Goal: Information Seeking & Learning: Check status

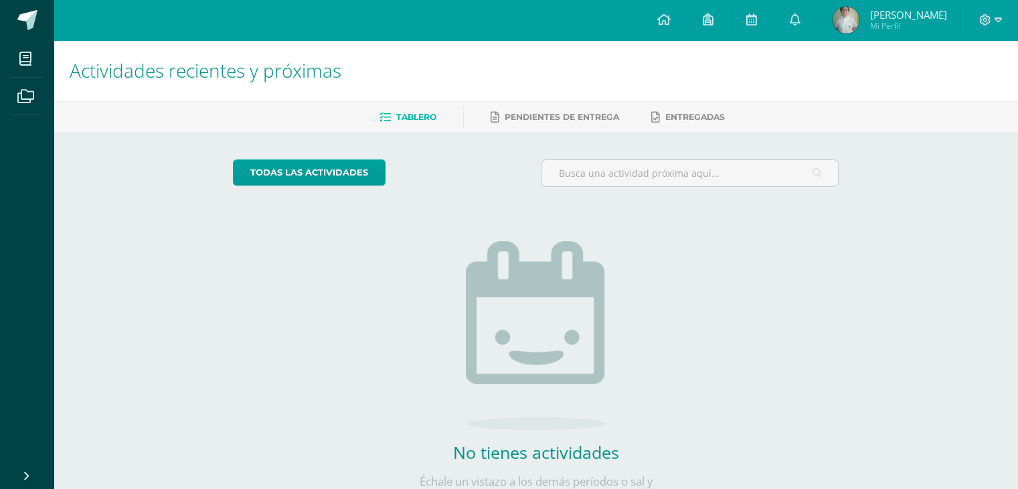
click at [869, 24] on span "Gabriel Eduardo Mi Perfil" at bounding box center [889, 20] width 119 height 27
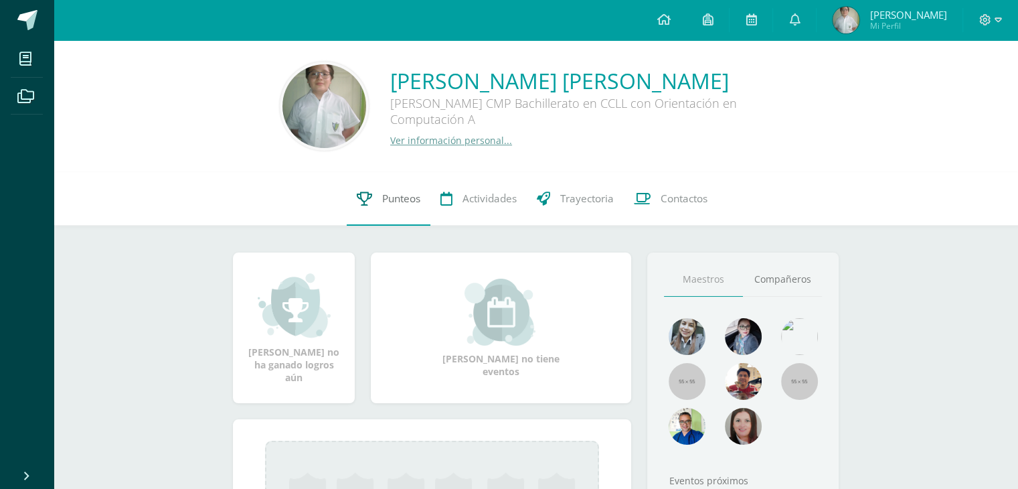
click at [394, 201] on span "Punteos" at bounding box center [401, 198] width 38 height 14
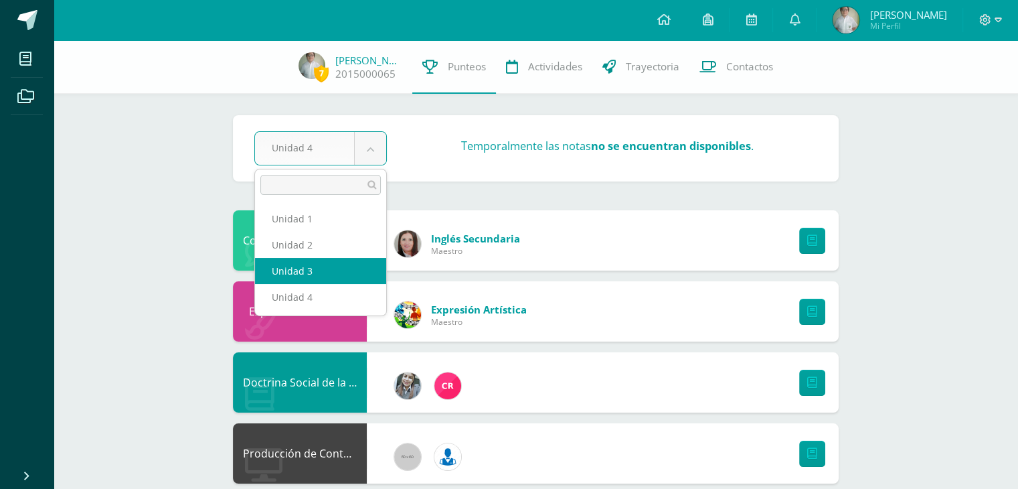
select select "Unidad 3"
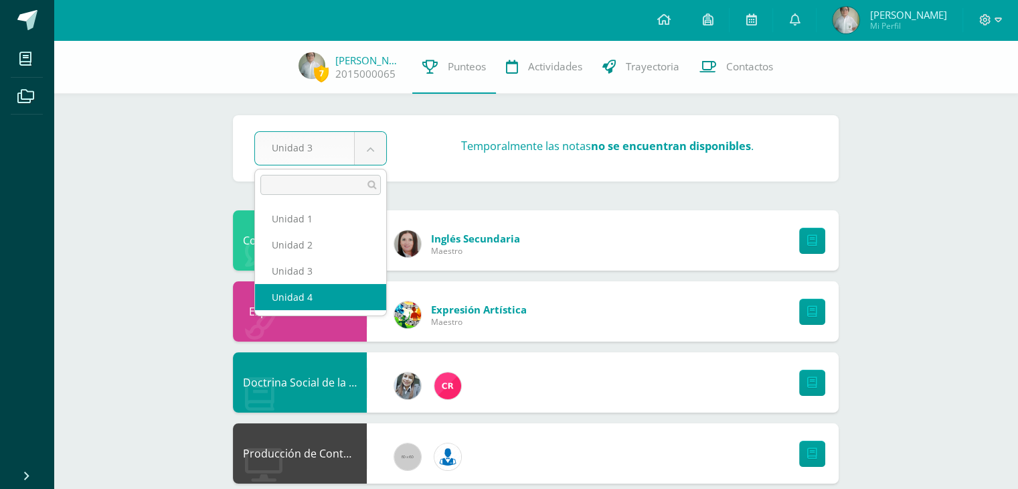
select select "Unidad 4"
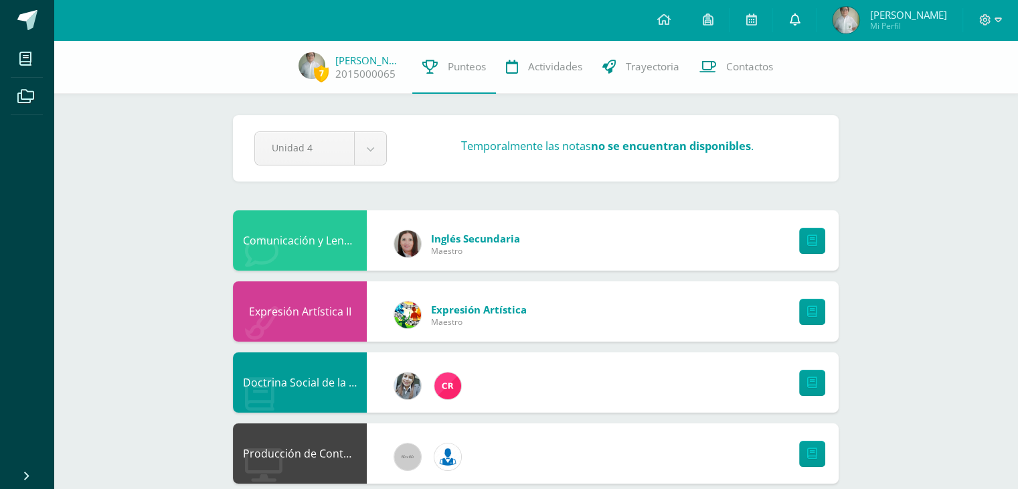
click at [788, 12] on link at bounding box center [794, 20] width 43 height 40
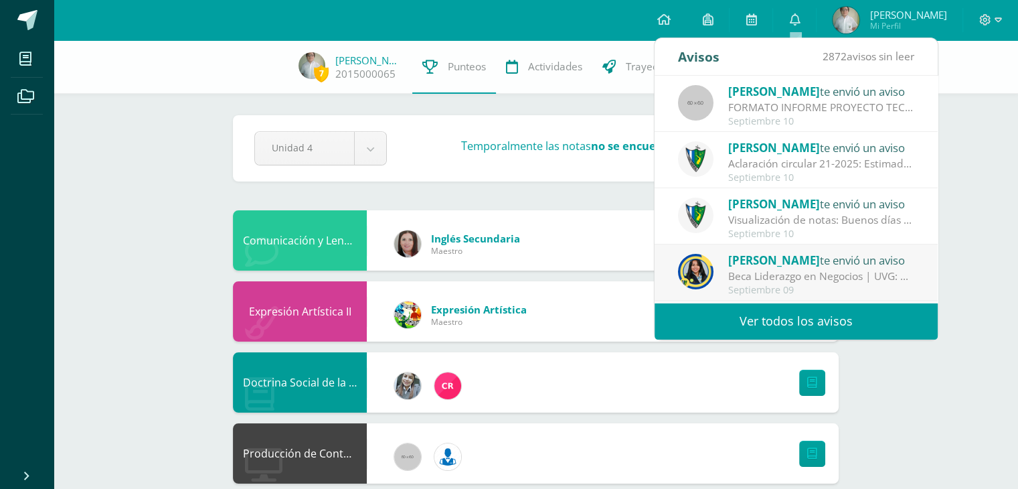
click at [801, 331] on link "Ver todos los avisos" at bounding box center [796, 321] width 283 height 37
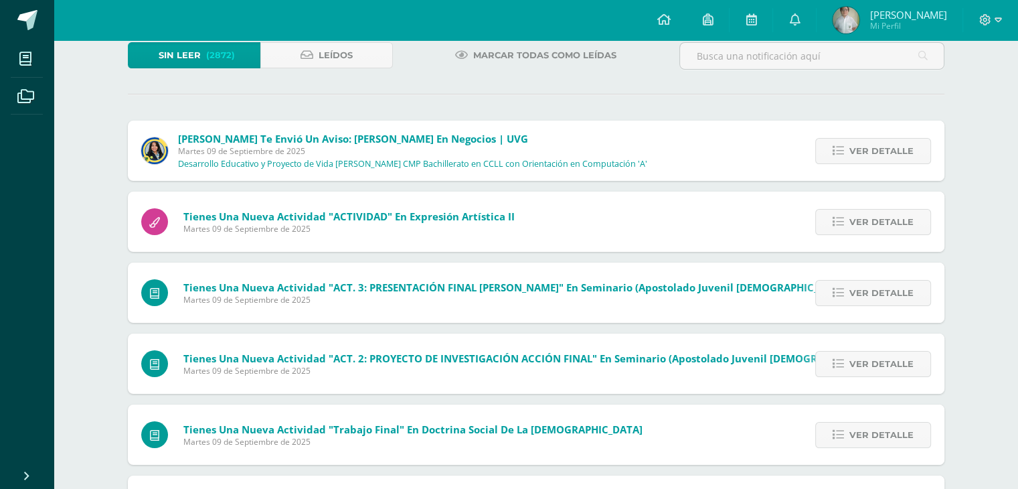
scroll to position [84, 0]
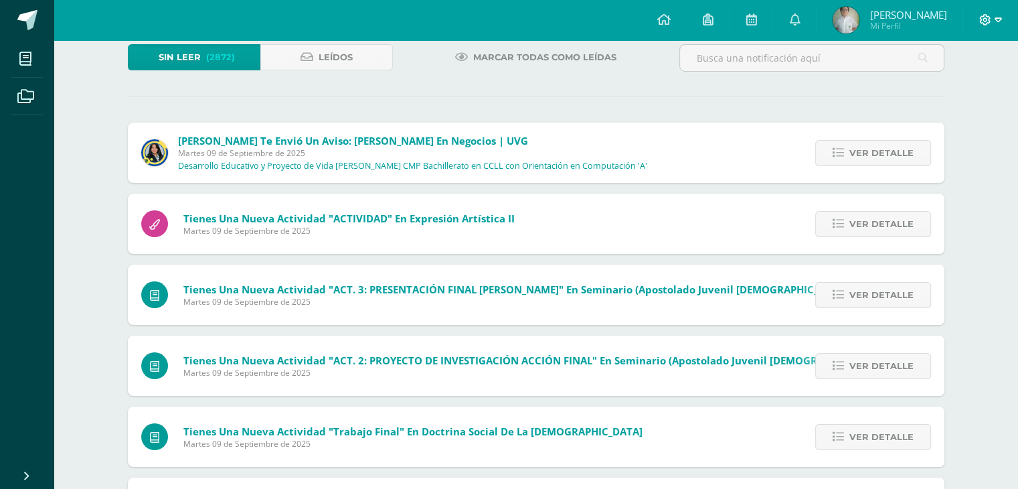
click at [987, 15] on icon at bounding box center [985, 20] width 12 height 12
click at [953, 94] on span "Cerrar sesión" at bounding box center [956, 91] width 60 height 13
